Goal: Information Seeking & Learning: Compare options

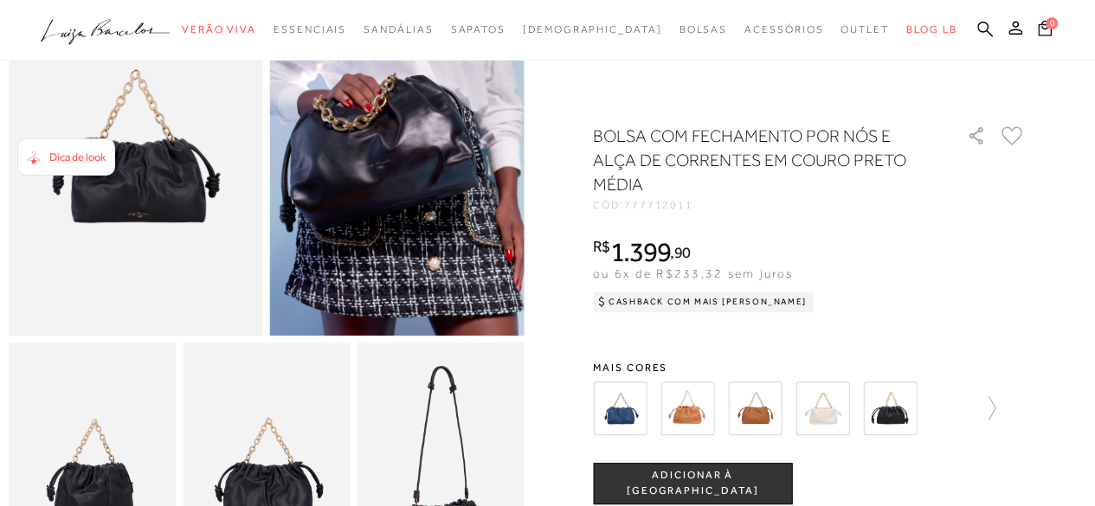
scroll to position [182, 0]
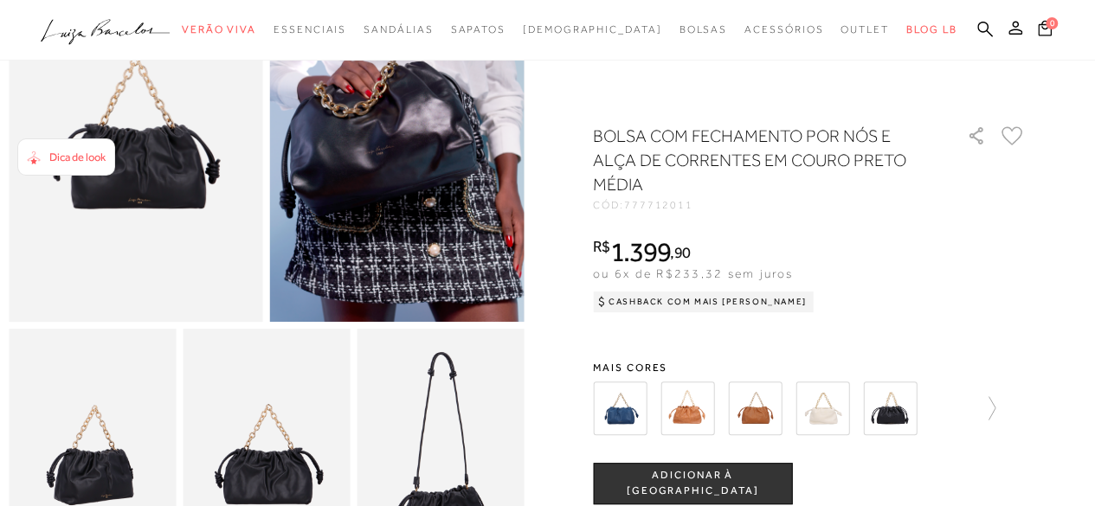
click at [1094, 171] on html "Página de detalhes do produto de BOLSA COM FECHAMENTO POR NÓS E ALÇA DE CORRENT…" at bounding box center [547, 71] width 1095 height 506
click at [622, 404] on img at bounding box center [620, 409] width 54 height 54
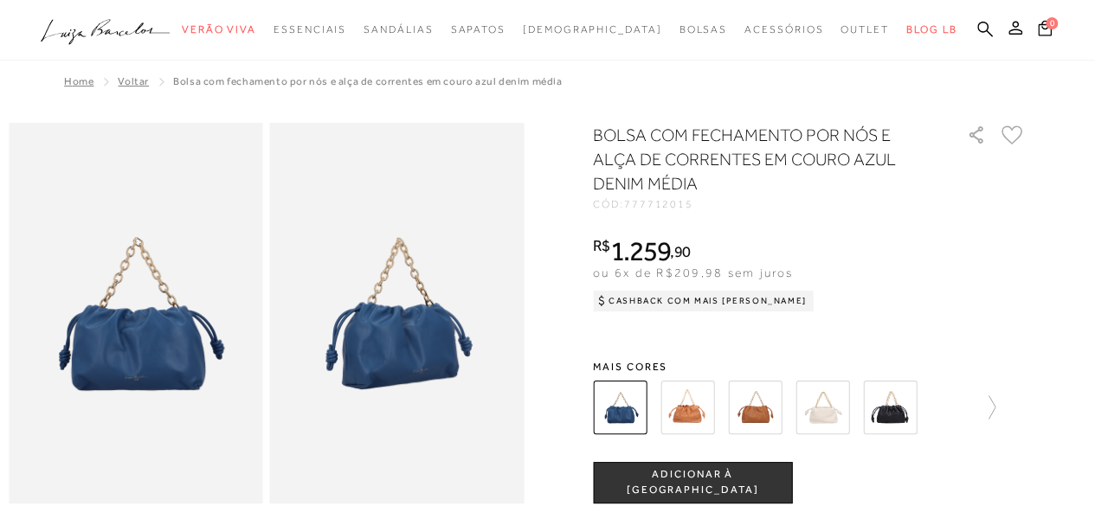
click at [705, 399] on img at bounding box center [687, 408] width 54 height 54
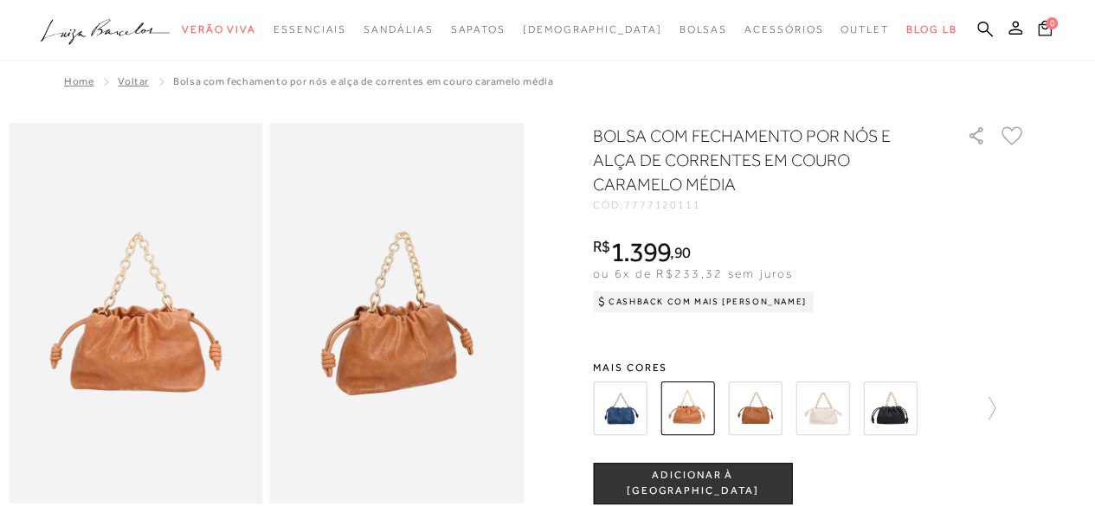
click at [753, 400] on img at bounding box center [755, 409] width 54 height 54
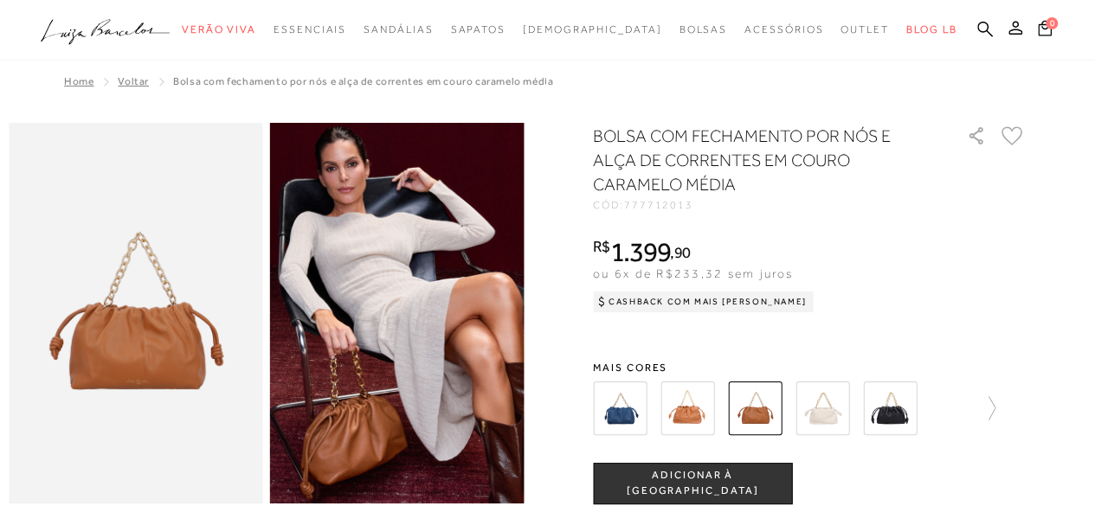
click at [827, 405] on img at bounding box center [822, 409] width 54 height 54
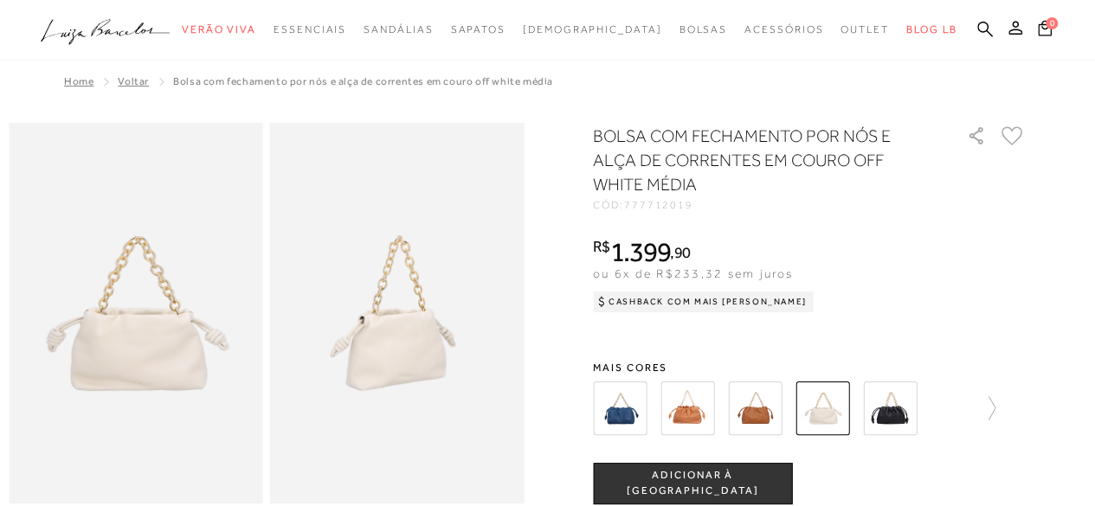
click at [906, 394] on img at bounding box center [890, 409] width 54 height 54
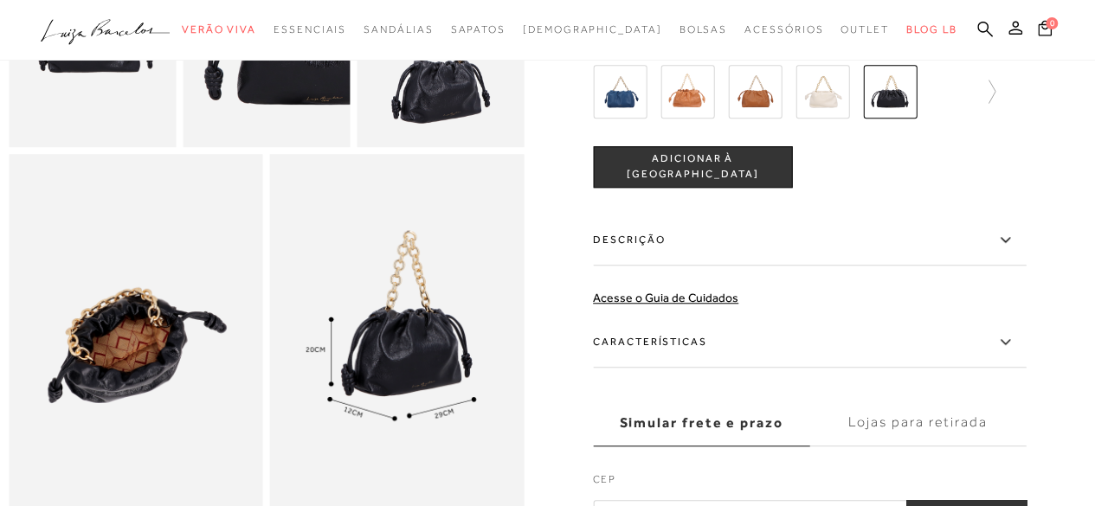
scroll to position [628, 0]
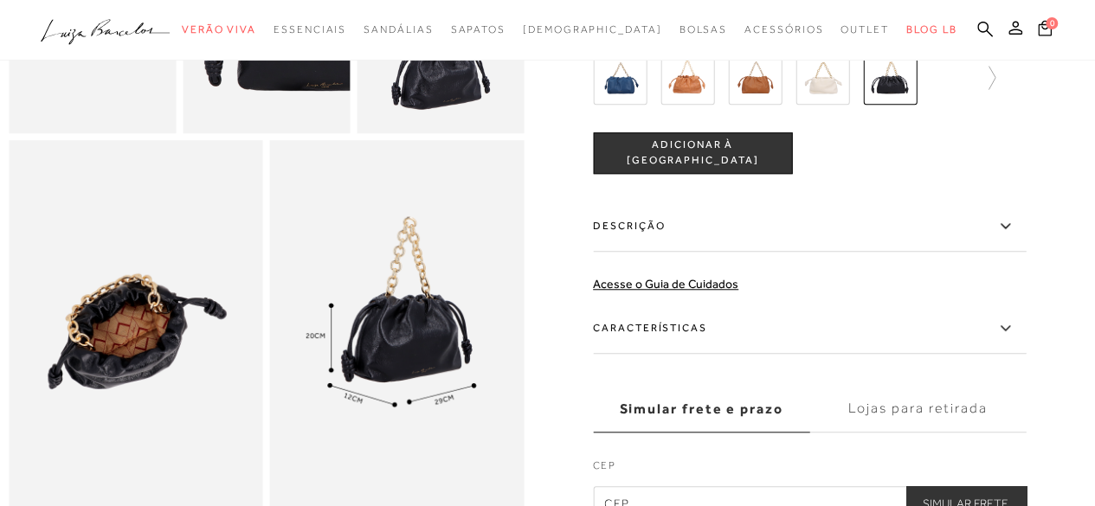
click at [1012, 237] on icon at bounding box center [1005, 227] width 21 height 22
click at [0, 0] on input "Descrição" at bounding box center [0, 0] width 0 height 0
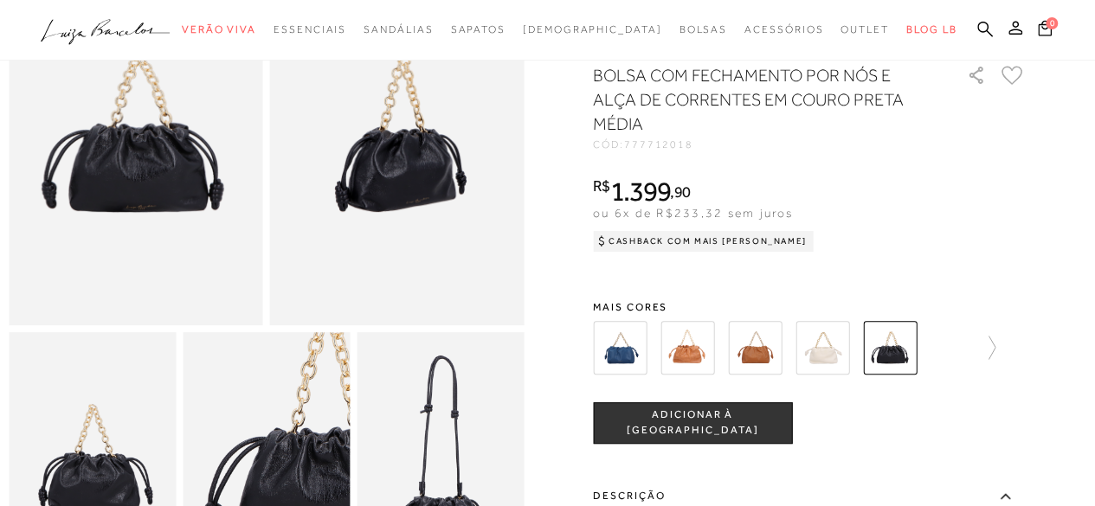
scroll to position [0, 0]
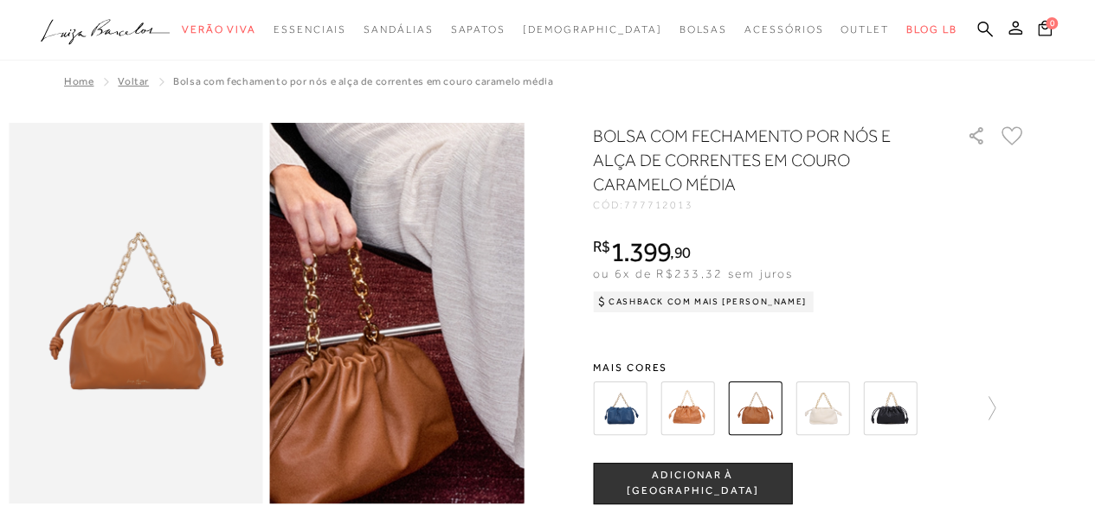
click at [358, 462] on img at bounding box center [437, 173] width 508 height 763
